Goal: Obtain resource: Download file/media

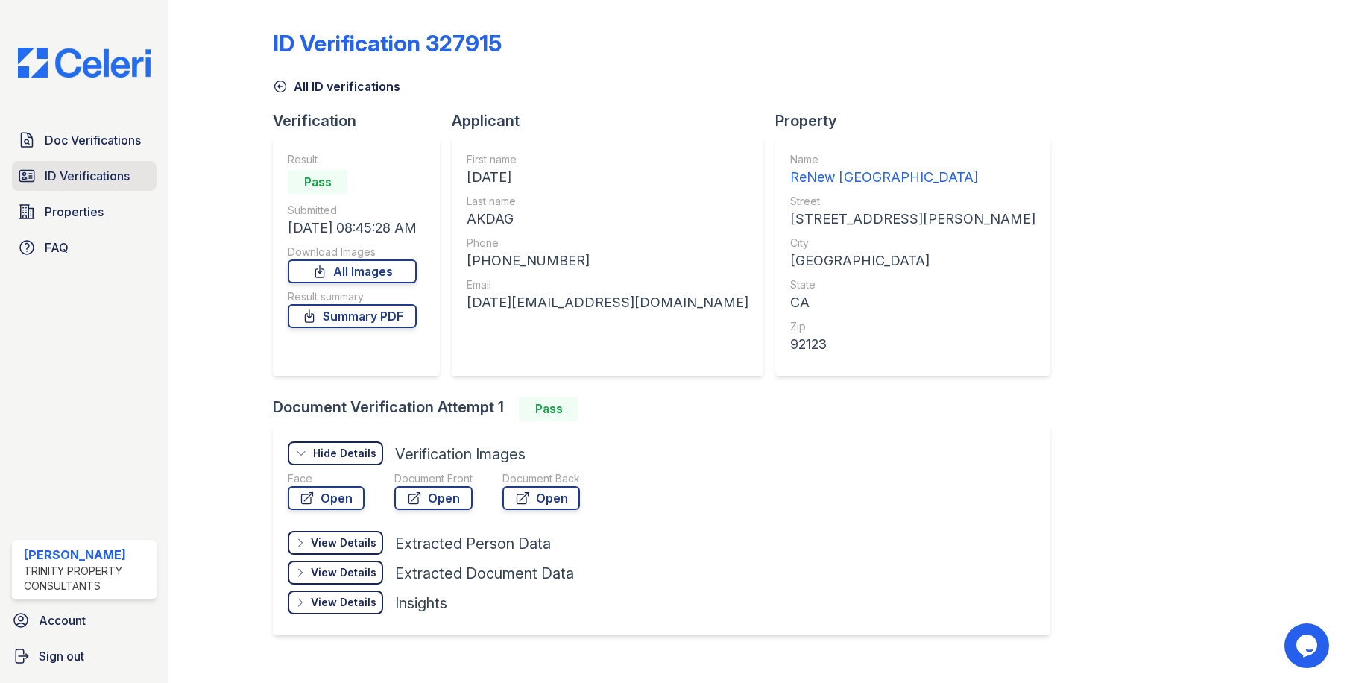
click at [127, 172] on span "ID Verifications" at bounding box center [87, 176] width 85 height 18
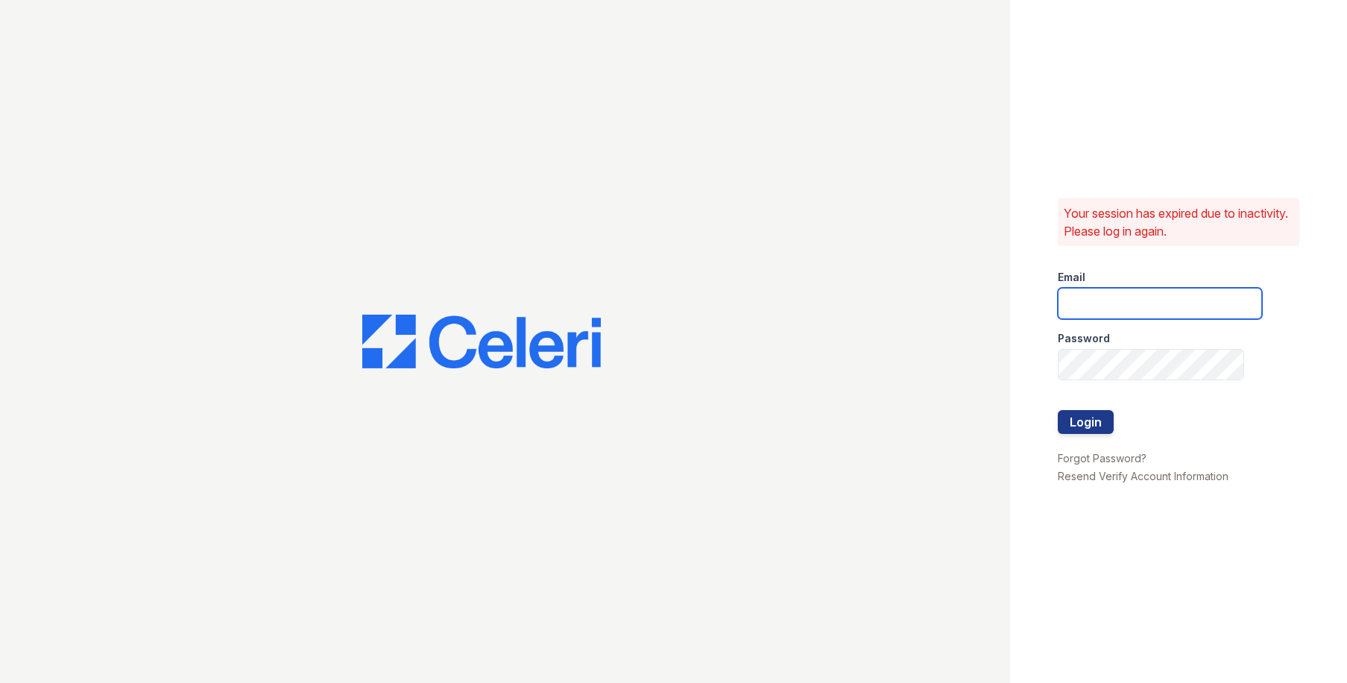
click at [1129, 307] on input "email" at bounding box center [1160, 303] width 204 height 31
type input "owilliams@trinity-pm.com"
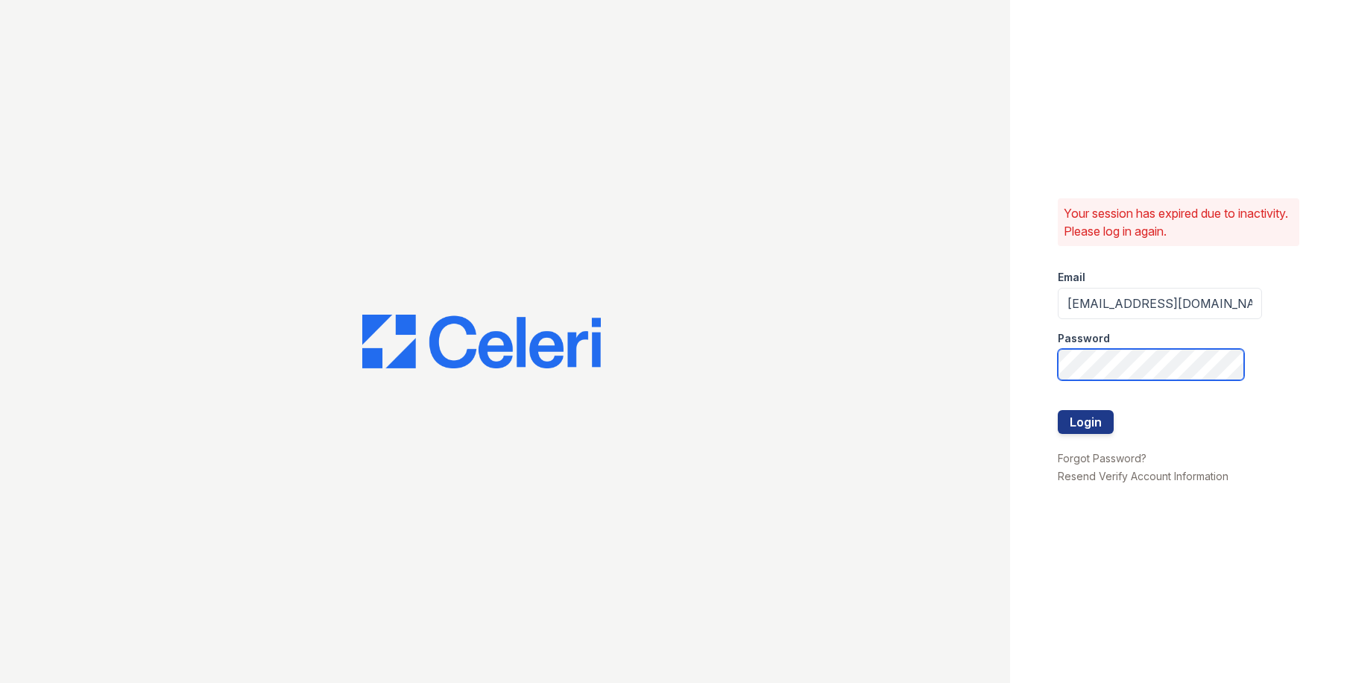
click at [1058, 410] on button "Login" at bounding box center [1086, 422] width 56 height 24
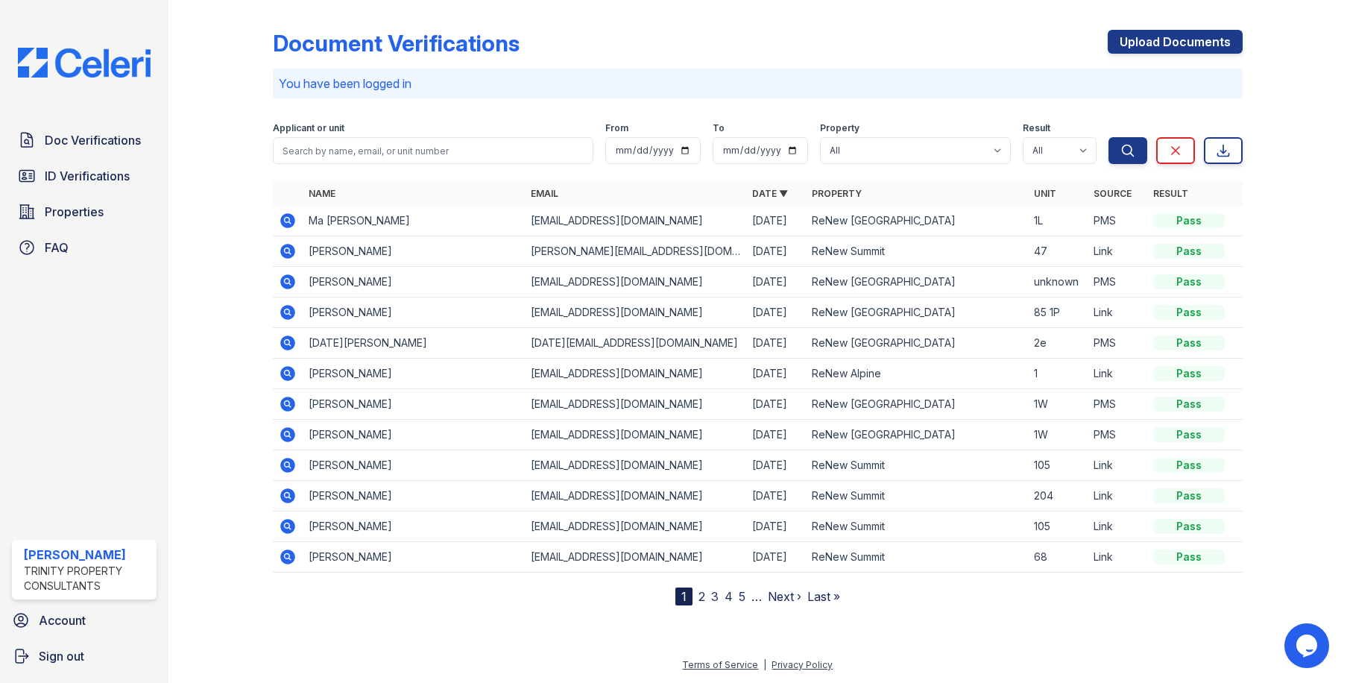
click at [288, 277] on icon at bounding box center [288, 281] width 15 height 15
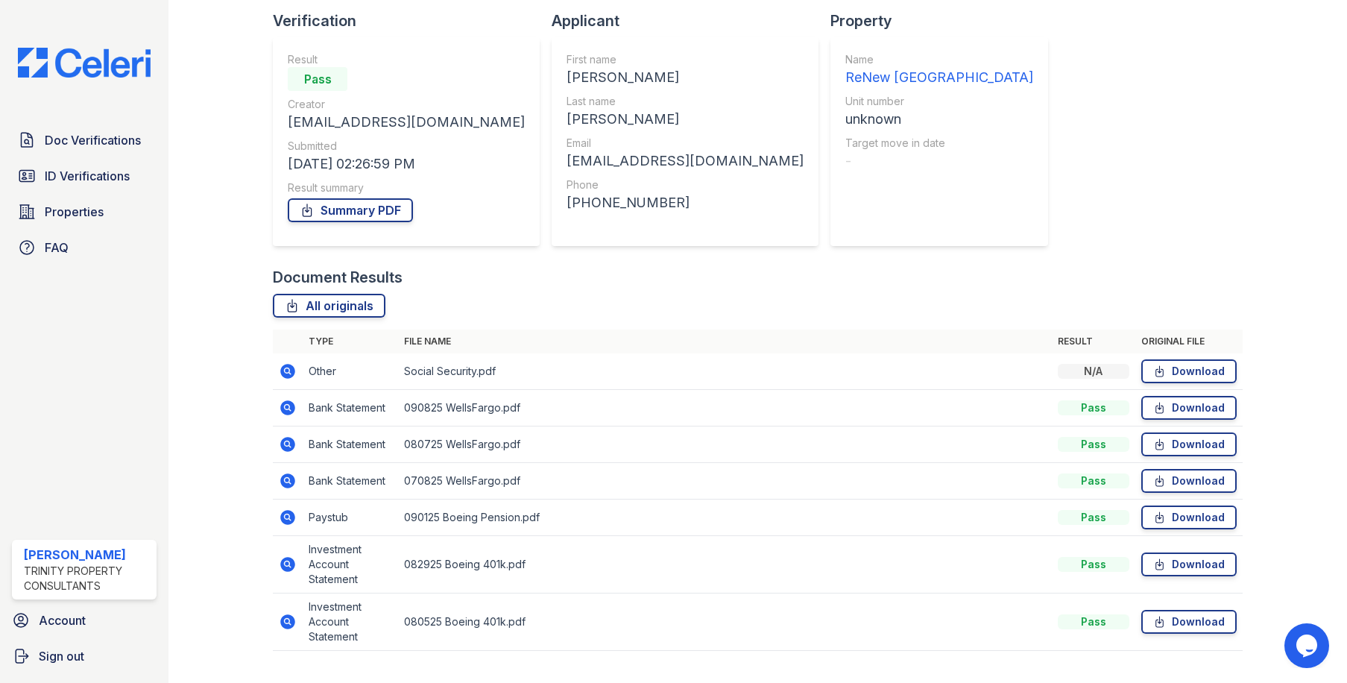
scroll to position [133, 0]
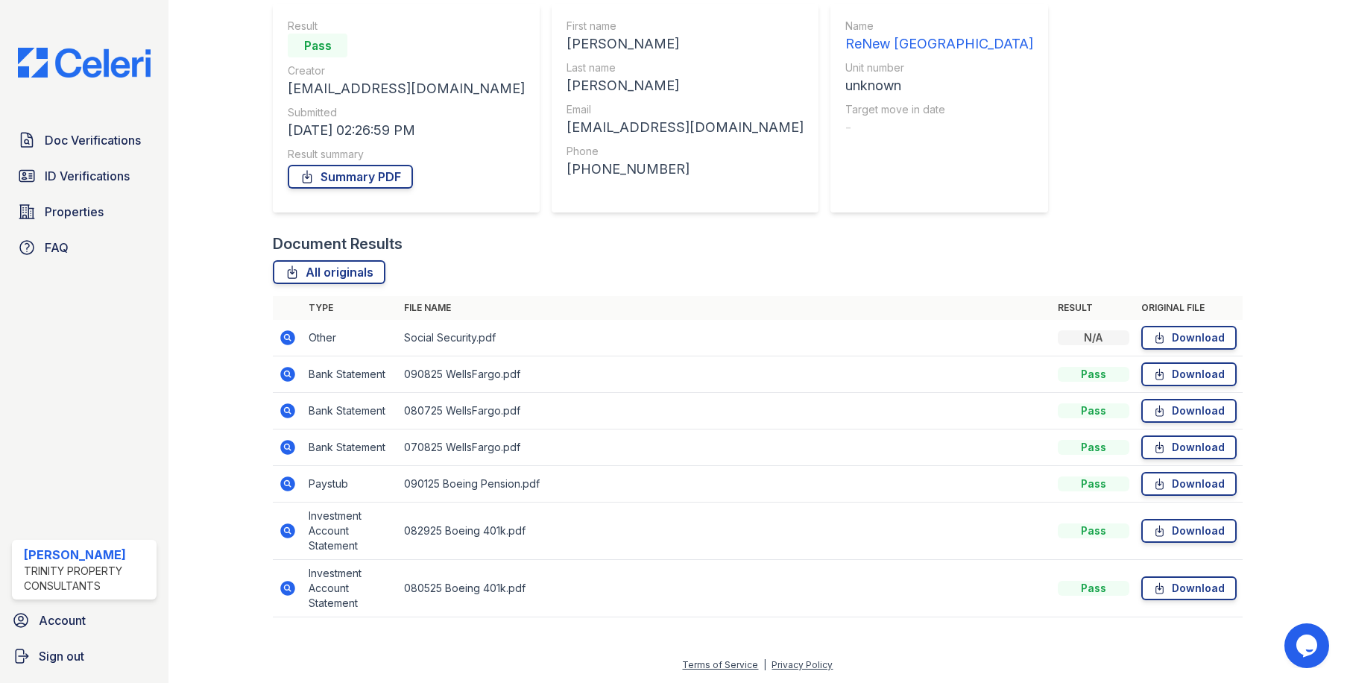
click at [992, 207] on div "Document Verification 196986 All document verifications Verification Result Pas…" at bounding box center [757, 252] width 969 height 759
click at [830, 227] on div "Property Name ReNew Serra Mesa Unit number unknown Target move in date -" at bounding box center [945, 105] width 230 height 256
click at [1193, 370] on link "Download" at bounding box center [1188, 374] width 95 height 24
click at [1038, 207] on div "Document Verification 196986 All document verifications Verification Result Pas…" at bounding box center [757, 252] width 969 height 759
click at [989, 187] on div "Document Verification 196986 All document verifications Verification Result Pas…" at bounding box center [757, 252] width 969 height 759
